Goal: Information Seeking & Learning: Learn about a topic

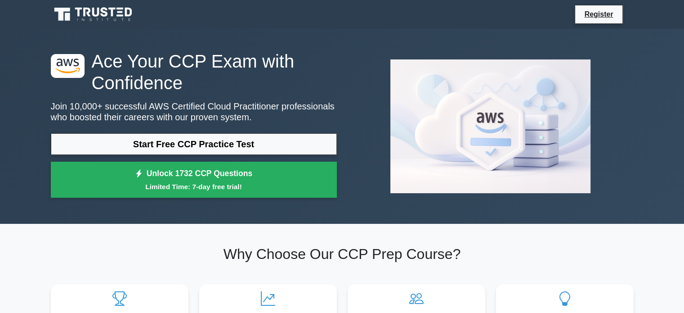
click at [467, 228] on section "Why Choose Our CCP Prep Course? Experience Tailored Excellence 1732 questions a…" at bounding box center [342, 309] width 594 height 172
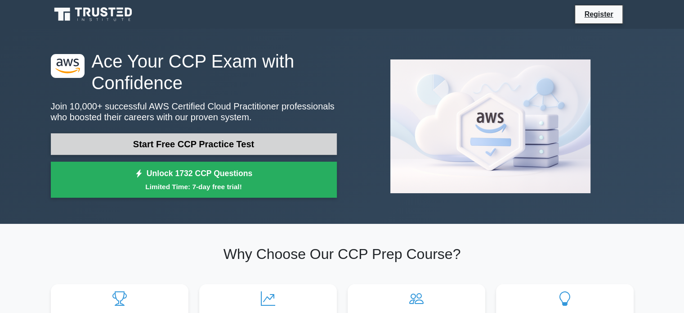
click at [185, 139] on link "Start Free CCP Practice Test" at bounding box center [194, 144] width 286 height 22
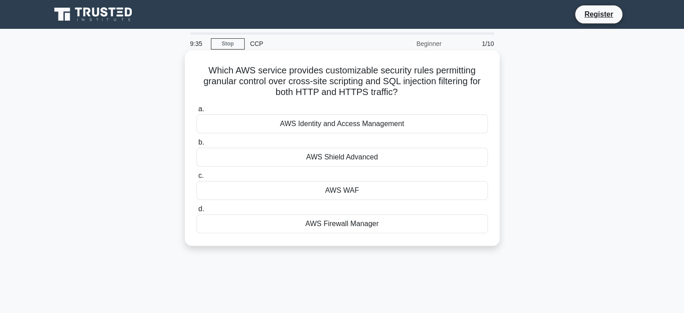
click at [375, 151] on div "AWS Shield Advanced" at bounding box center [341, 156] width 291 height 19
click at [196, 145] on input "b. AWS Shield Advanced" at bounding box center [196, 142] width 0 height 6
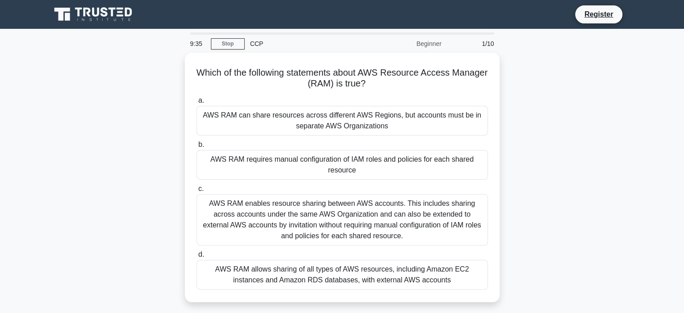
click at [375, 151] on div "AWS RAM requires manual configuration of IAM roles and policies for each shared…" at bounding box center [341, 165] width 291 height 30
click at [196, 147] on input "b. AWS RAM requires manual configuration of IAM roles and policies for each sha…" at bounding box center [196, 145] width 0 height 6
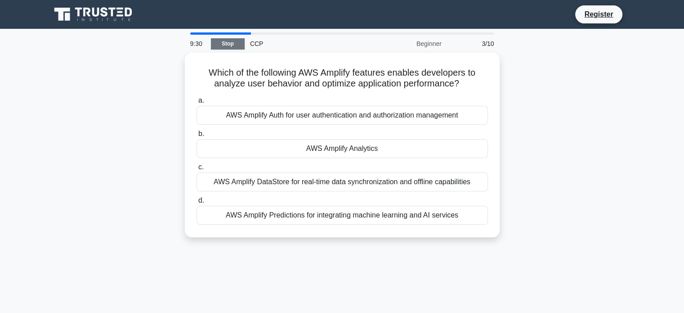
click at [222, 44] on link "Stop" at bounding box center [228, 43] width 34 height 11
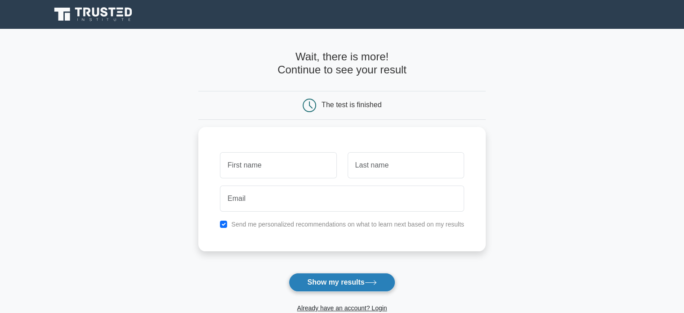
click at [323, 286] on button "Show my results" at bounding box center [342, 281] width 106 height 19
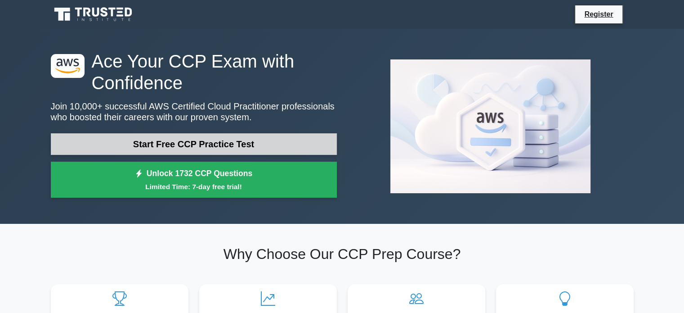
click at [250, 133] on link "Start Free CCP Practice Test" at bounding box center [194, 144] width 286 height 22
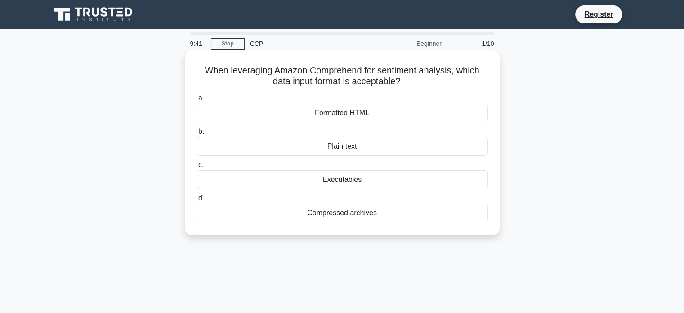
click at [437, 114] on div "Formatted HTML" at bounding box center [341, 112] width 291 height 19
click at [196, 101] on input "a. Formatted HTML" at bounding box center [196, 98] width 0 height 6
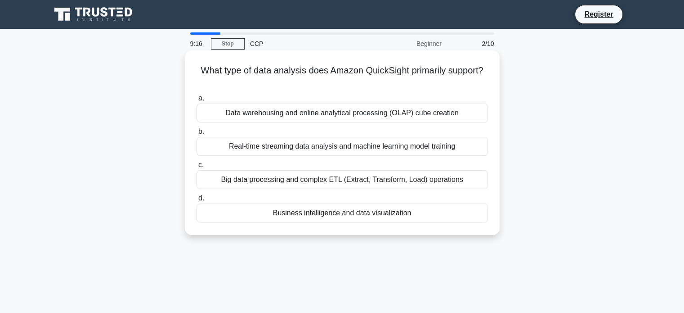
click at [408, 117] on div "Data warehousing and online analytical processing (OLAP) cube creation" at bounding box center [341, 112] width 291 height 19
click at [196, 101] on input "a. Data warehousing and online analytical processing (OLAP) cube creation" at bounding box center [196, 98] width 0 height 6
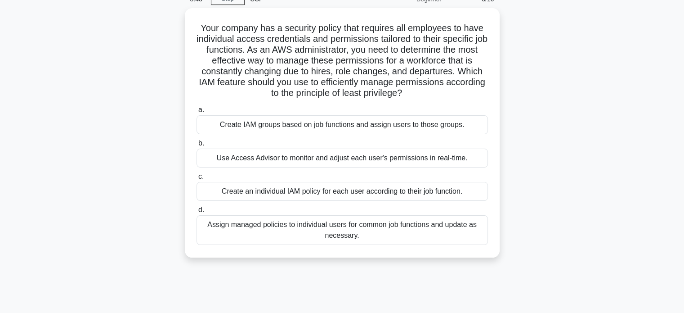
scroll to position [43, 0]
click at [365, 158] on div "Use Access Advisor to monitor and adjust each user's permissions in real-time." at bounding box center [341, 156] width 291 height 19
click at [196, 145] on input "b. Use Access Advisor to monitor and adjust each user's permissions in real-tim…" at bounding box center [196, 142] width 0 height 6
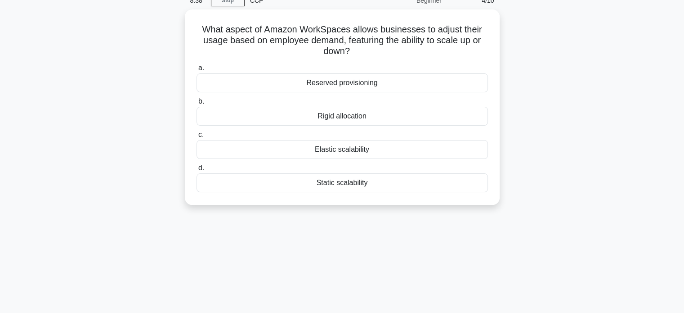
scroll to position [0, 0]
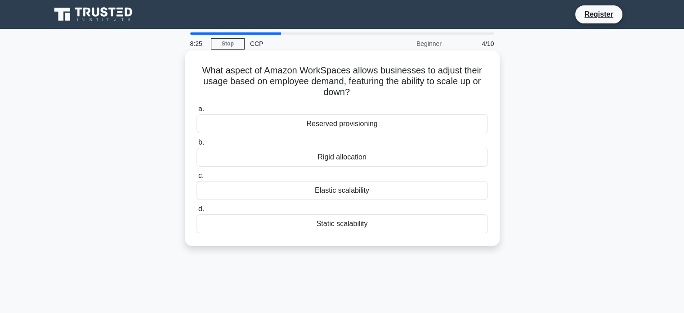
click at [454, 191] on div "Elastic scalability" at bounding box center [341, 190] width 291 height 19
click at [196, 179] on input "c. Elastic scalability" at bounding box center [196, 176] width 0 height 6
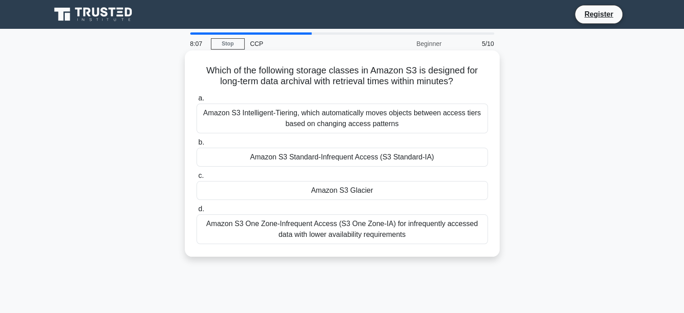
click at [451, 197] on div "Amazon S3 Glacier" at bounding box center [341, 190] width 291 height 19
click at [196, 179] on input "c. Amazon S3 Glacier" at bounding box center [196, 176] width 0 height 6
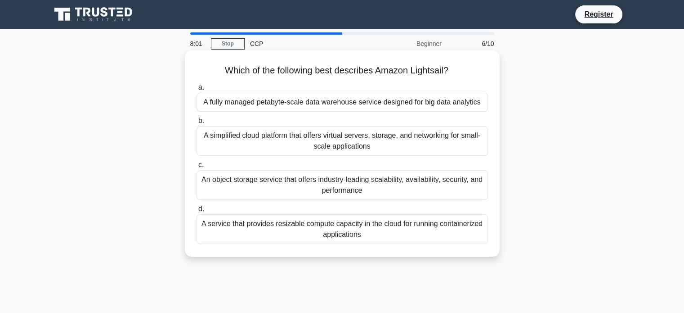
click at [428, 144] on div "A simplified cloud platform that offers virtual servers, storage, and networkin…" at bounding box center [341, 141] width 291 height 30
click at [196, 124] on input "b. A simplified cloud platform that offers virtual servers, storage, and networ…" at bounding box center [196, 121] width 0 height 6
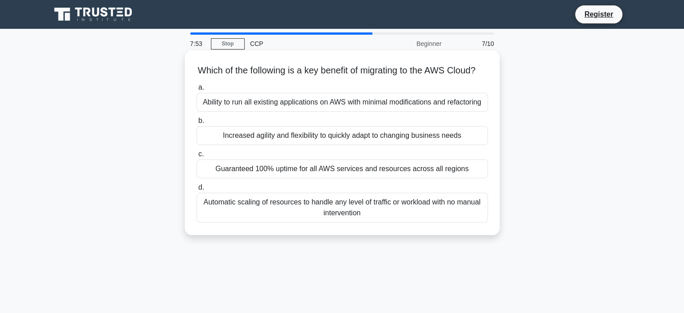
click at [420, 219] on div "Automatic scaling of resources to handle any level of traffic or workload with …" at bounding box center [341, 207] width 291 height 30
click at [196, 190] on input "d. Automatic scaling of resources to handle any level of traffic or workload wi…" at bounding box center [196, 187] width 0 height 6
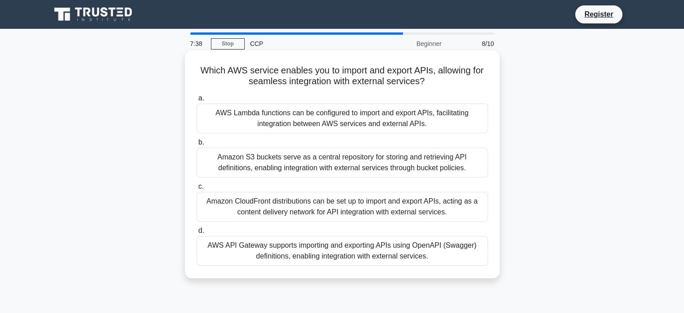
click at [456, 205] on div "Amazon CloudFront distributions can be set up to import and export APIs, acting…" at bounding box center [341, 207] width 291 height 30
click at [196, 189] on input "c. Amazon CloudFront distributions can be set up to import and export APIs, act…" at bounding box center [196, 186] width 0 height 6
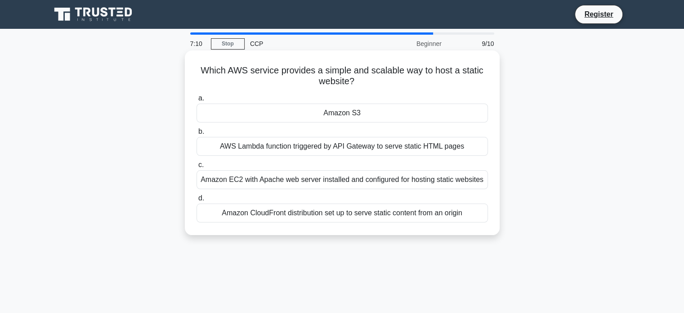
click at [417, 113] on div "Amazon S3" at bounding box center [341, 112] width 291 height 19
click at [196, 101] on input "a. Amazon S3" at bounding box center [196, 98] width 0 height 6
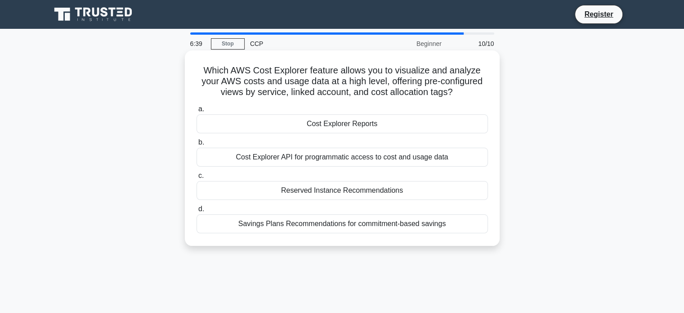
click at [353, 134] on div "a. Cost Explorer Reports b. Cost Explorer API for programmatic access to cost a…" at bounding box center [342, 168] width 302 height 133
click at [358, 126] on div "Cost Explorer Reports" at bounding box center [341, 123] width 291 height 19
click at [196, 112] on input "a. Cost Explorer Reports" at bounding box center [196, 109] width 0 height 6
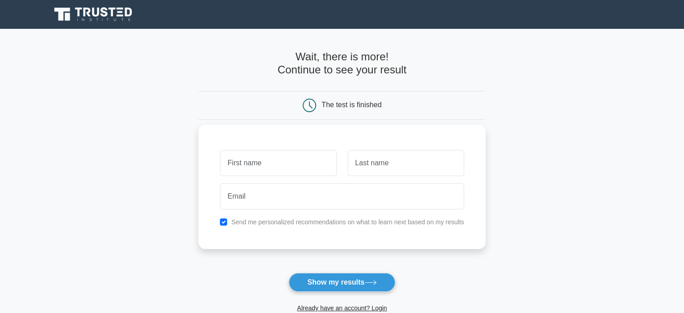
click at [288, 175] on input "text" at bounding box center [278, 163] width 116 height 26
type input "Renzo"
type input "Fajardo"
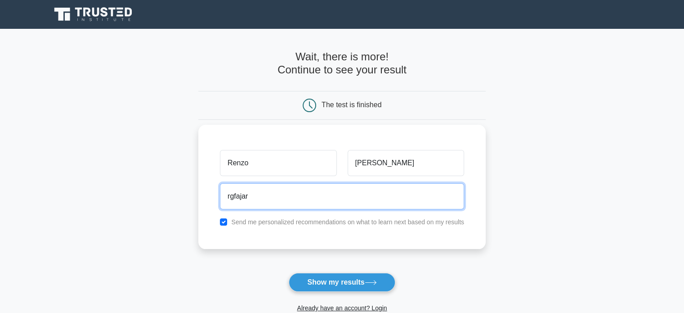
click at [281, 191] on input "rgfajar" at bounding box center [342, 196] width 244 height 26
paste input "kavamij640@erynka.com"
type input "kavamij640@erynka.com"
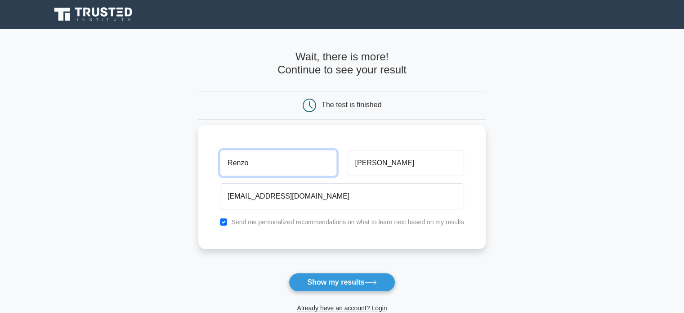
click at [254, 163] on input "Renzo" at bounding box center [278, 163] width 116 height 26
type input "meow"
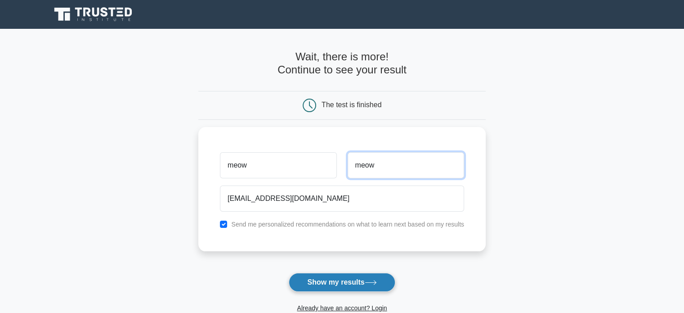
type input "meow"
click at [302, 283] on button "Show my results" at bounding box center [342, 281] width 106 height 19
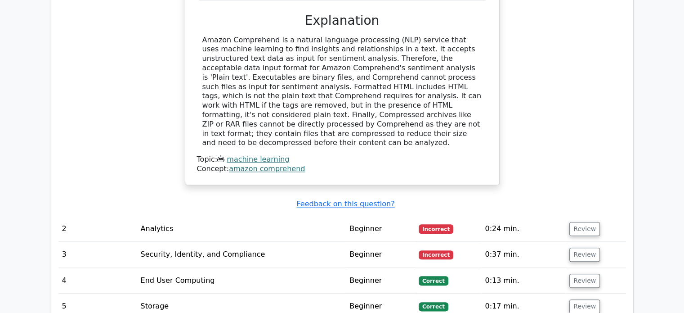
scroll to position [971, 0]
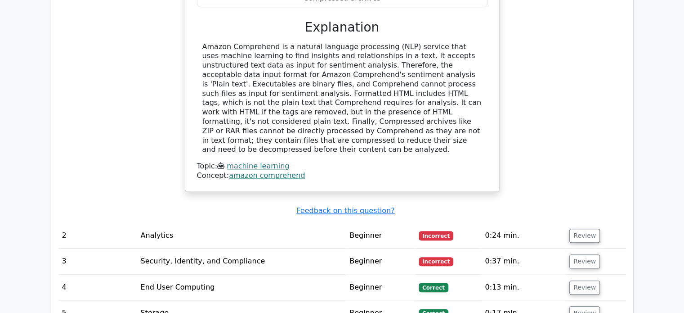
click at [164, 223] on td "Analytics" at bounding box center [241, 236] width 209 height 26
click at [437, 231] on span "Incorrect" at bounding box center [436, 235] width 35 height 9
drag, startPoint x: 437, startPoint y: 185, endPoint x: 583, endPoint y: 183, distance: 145.7
click at [583, 223] on tr "2 Analytics Beginner Incorrect 0:24 min. Review" at bounding box center [341, 236] width 567 height 26
click at [583, 228] on button "Review" at bounding box center [584, 235] width 31 height 14
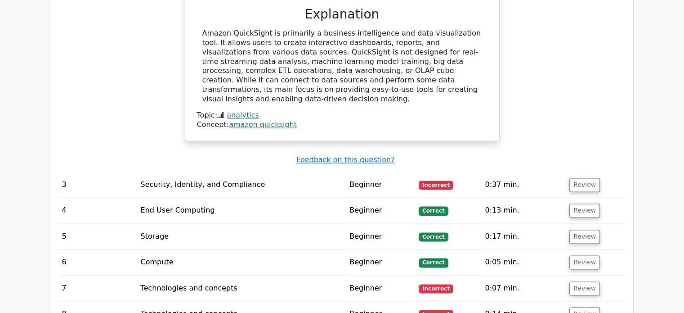
scroll to position [1385, 0]
click at [571, 178] on button "Review" at bounding box center [584, 185] width 31 height 14
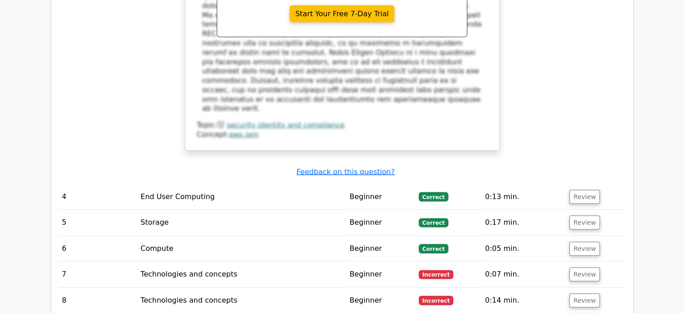
scroll to position [1912, 0]
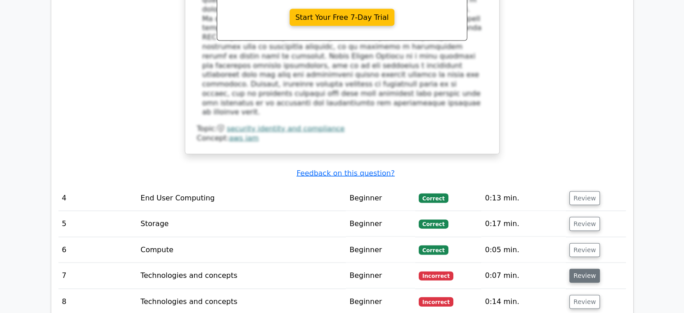
click at [578, 268] on button "Review" at bounding box center [584, 275] width 31 height 14
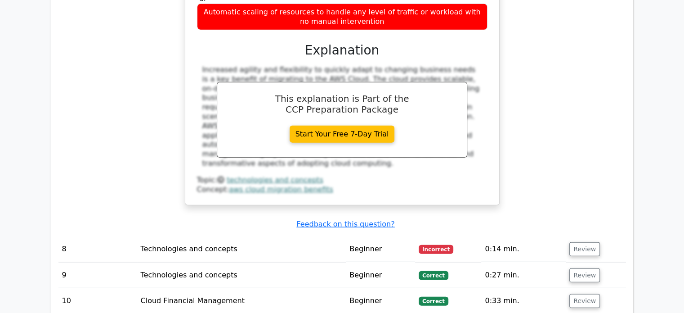
scroll to position [2357, 0]
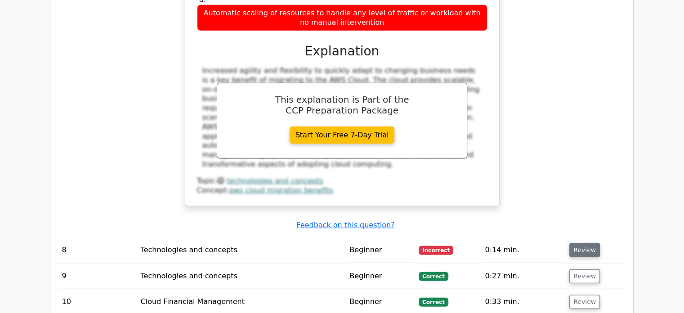
click at [577, 243] on button "Review" at bounding box center [584, 250] width 31 height 14
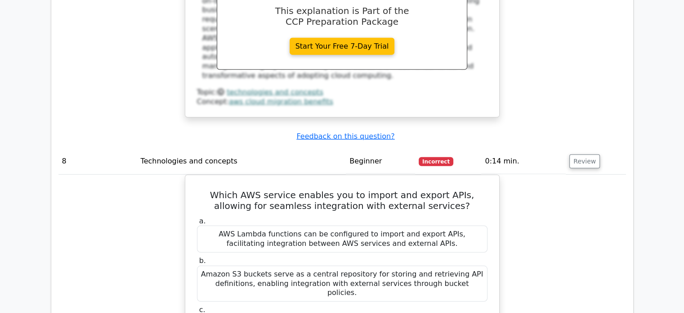
scroll to position [2445, 0]
